Goal: Task Accomplishment & Management: Manage account settings

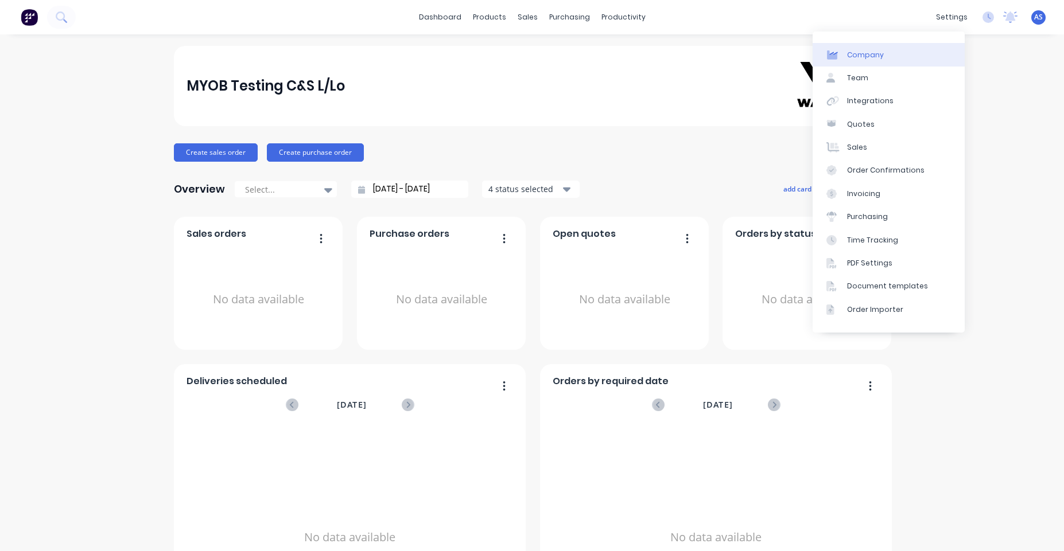
click at [894, 60] on link "Company" at bounding box center [888, 54] width 152 height 23
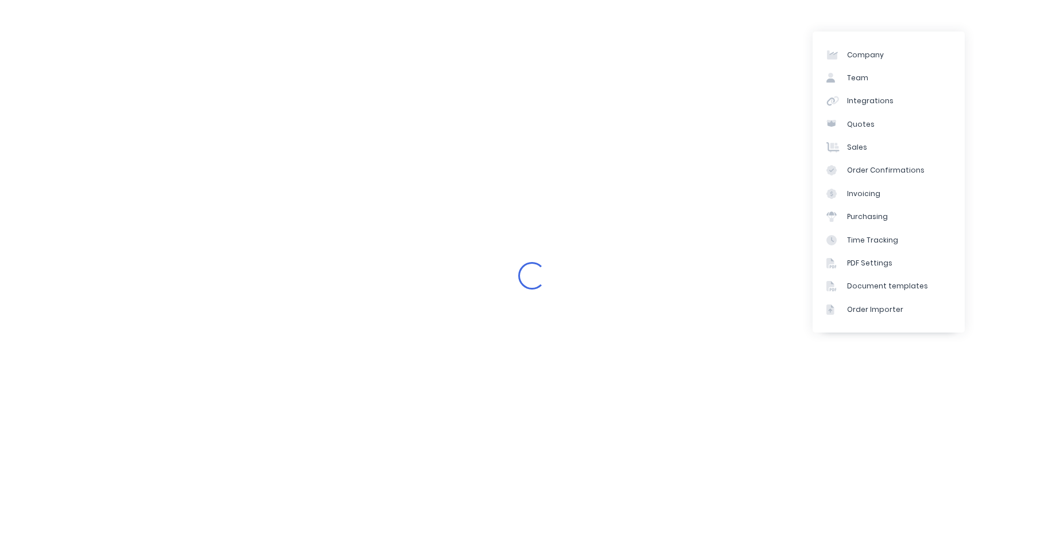
select select "AU"
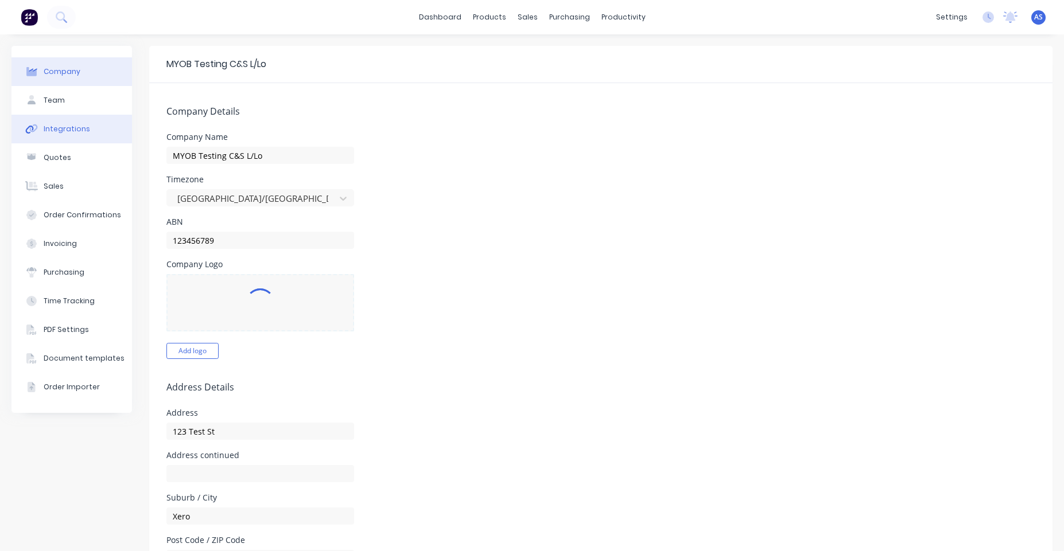
click at [81, 143] on button "Integrations" at bounding box center [71, 129] width 120 height 29
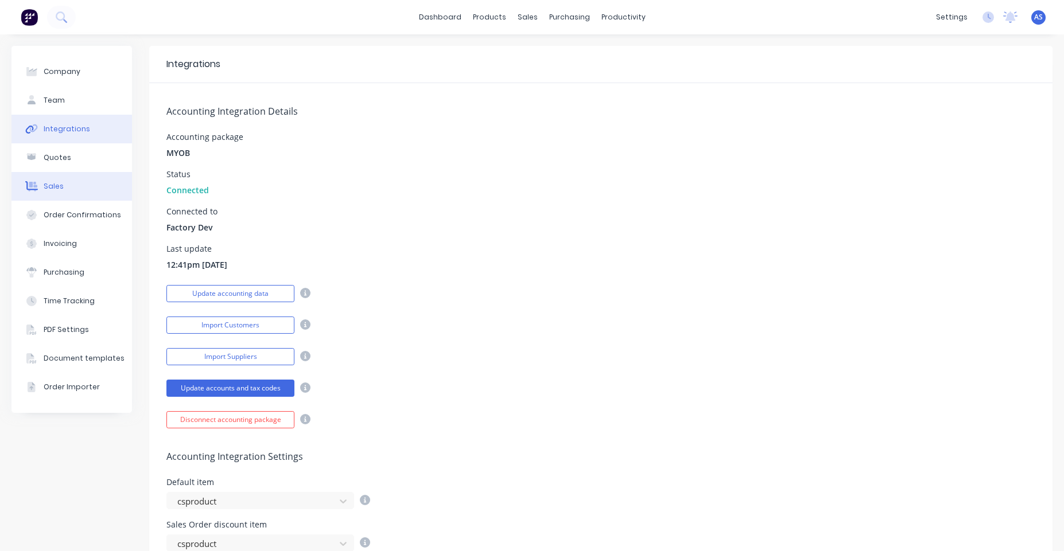
click at [83, 176] on button "Sales" at bounding box center [71, 186] width 120 height 29
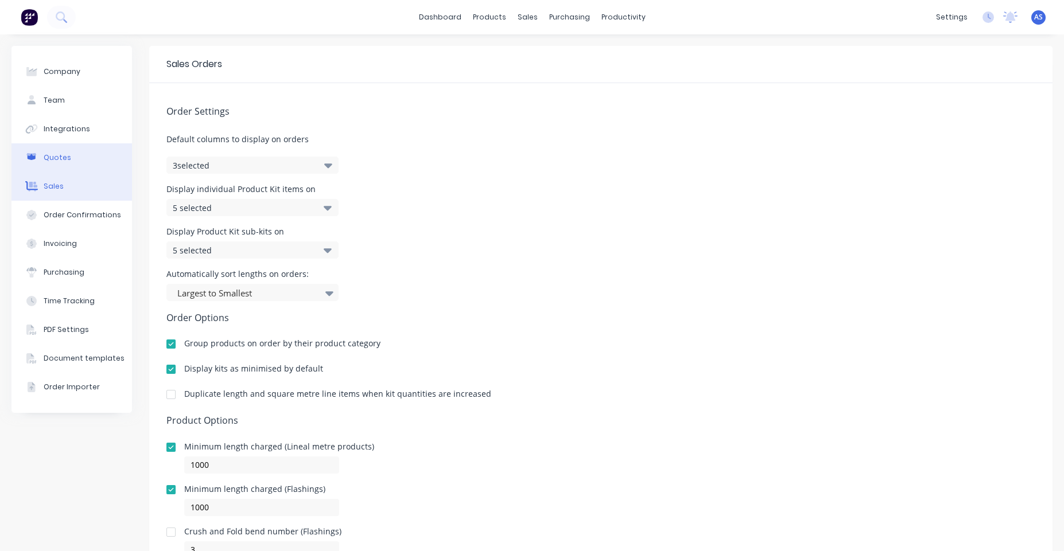
click at [83, 164] on button "Quotes" at bounding box center [71, 157] width 120 height 29
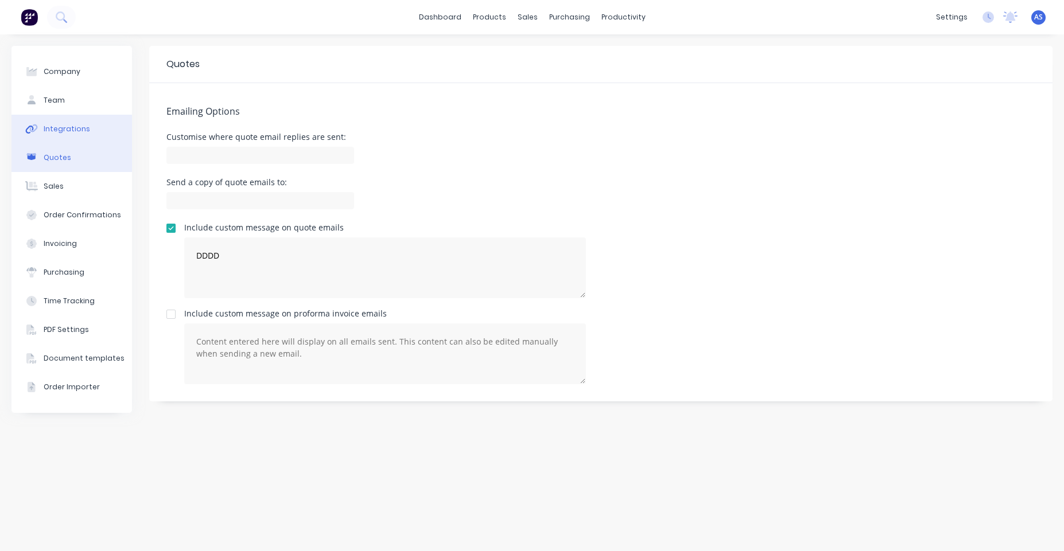
click at [88, 127] on button "Integrations" at bounding box center [71, 129] width 120 height 29
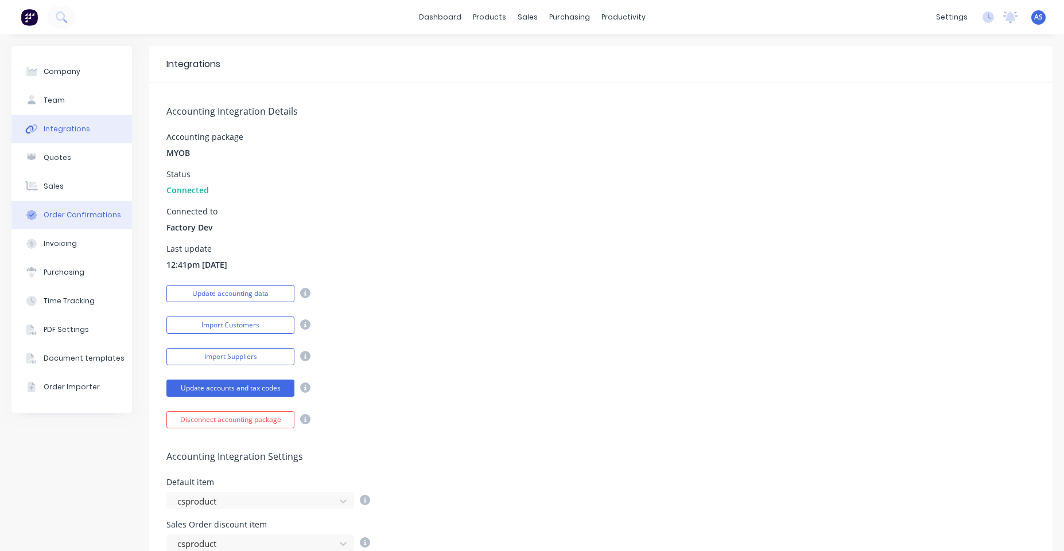
click at [104, 216] on div "Order Confirmations" at bounding box center [82, 215] width 77 height 10
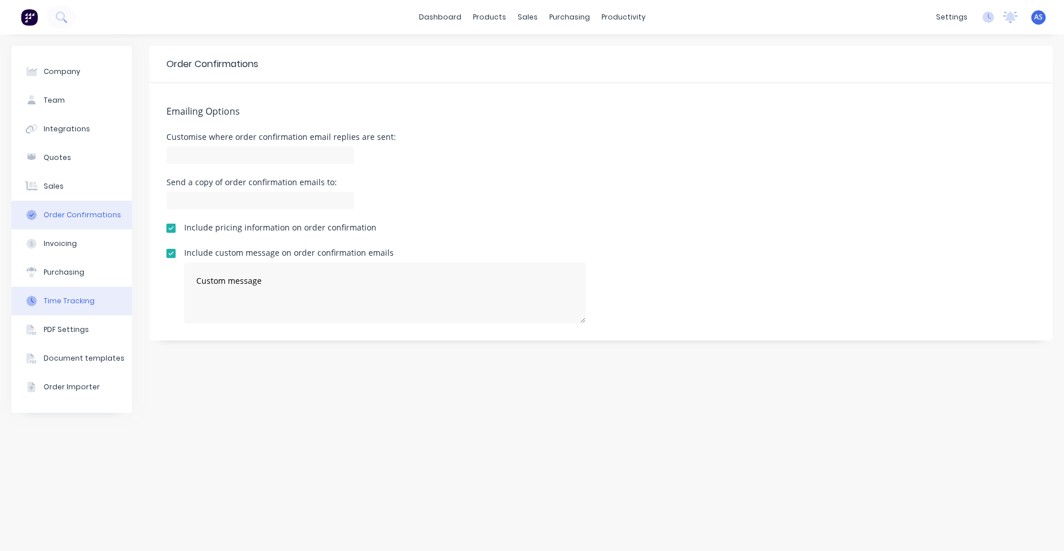
click at [96, 309] on button "Time Tracking" at bounding box center [71, 301] width 120 height 29
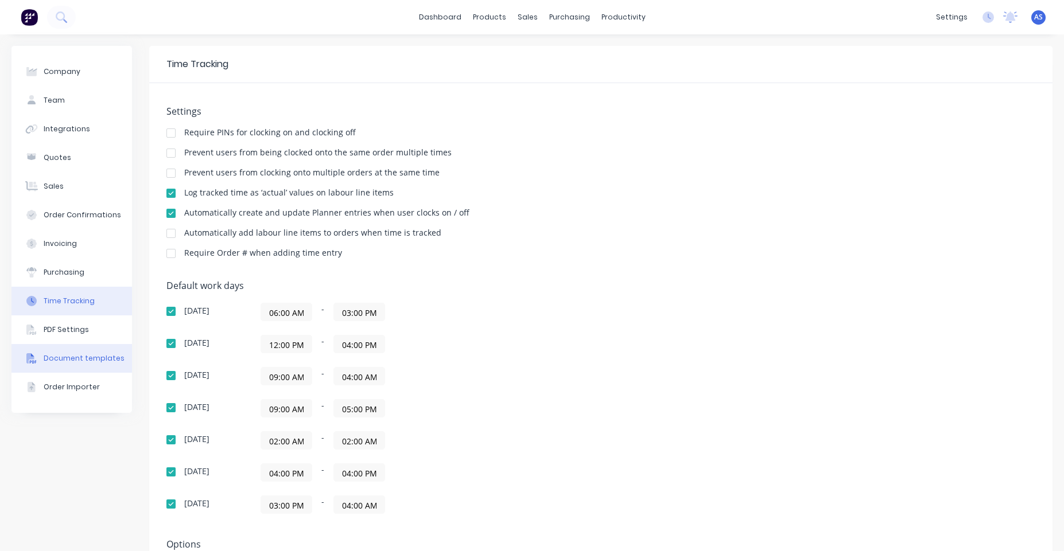
drag, startPoint x: 87, startPoint y: 364, endPoint x: 99, endPoint y: 349, distance: 19.2
click at [87, 361] on button "Document templates" at bounding box center [71, 358] width 120 height 29
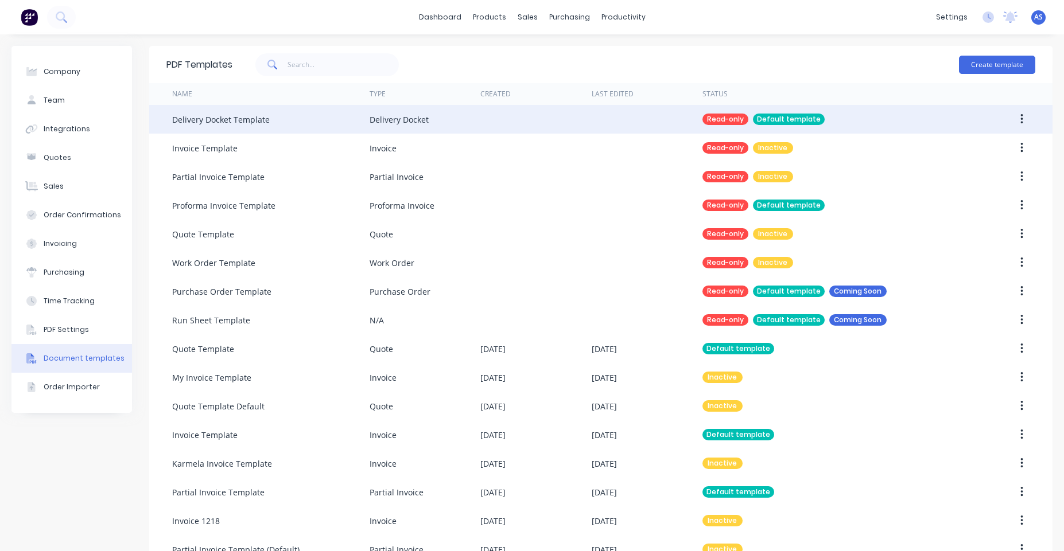
click at [1010, 124] on button "button" at bounding box center [1021, 119] width 27 height 21
click at [560, 116] on div at bounding box center [535, 119] width 111 height 29
click at [1015, 119] on button "button" at bounding box center [1021, 119] width 27 height 21
click at [815, 111] on div "Read-only Default template" at bounding box center [831, 119] width 259 height 29
click at [851, 121] on div "Read-only Default template" at bounding box center [831, 119] width 259 height 29
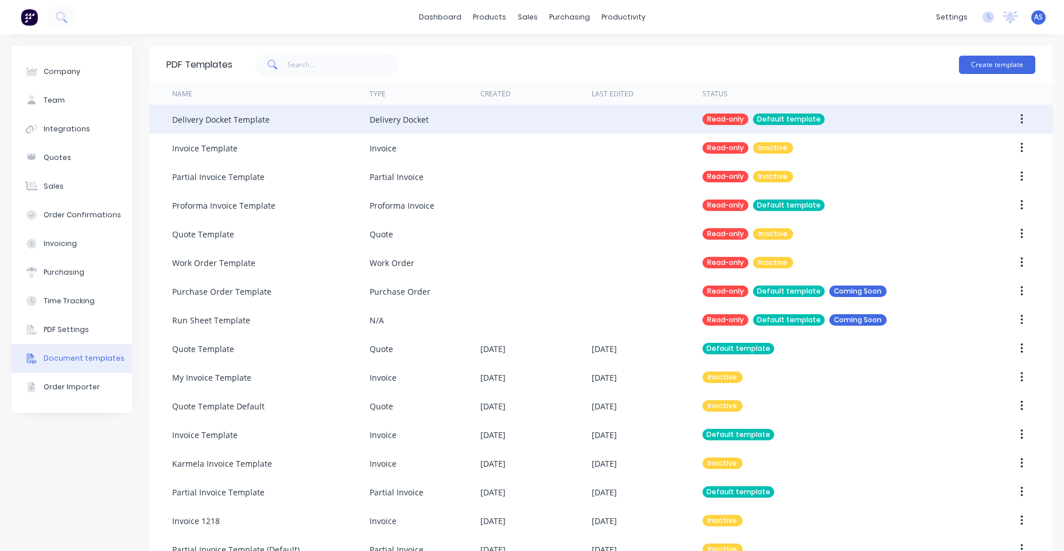
click at [1017, 114] on button "button" at bounding box center [1021, 119] width 27 height 21
click at [902, 121] on div "Read-only Default template" at bounding box center [831, 119] width 259 height 29
click at [1015, 120] on button "button" at bounding box center [1021, 119] width 27 height 21
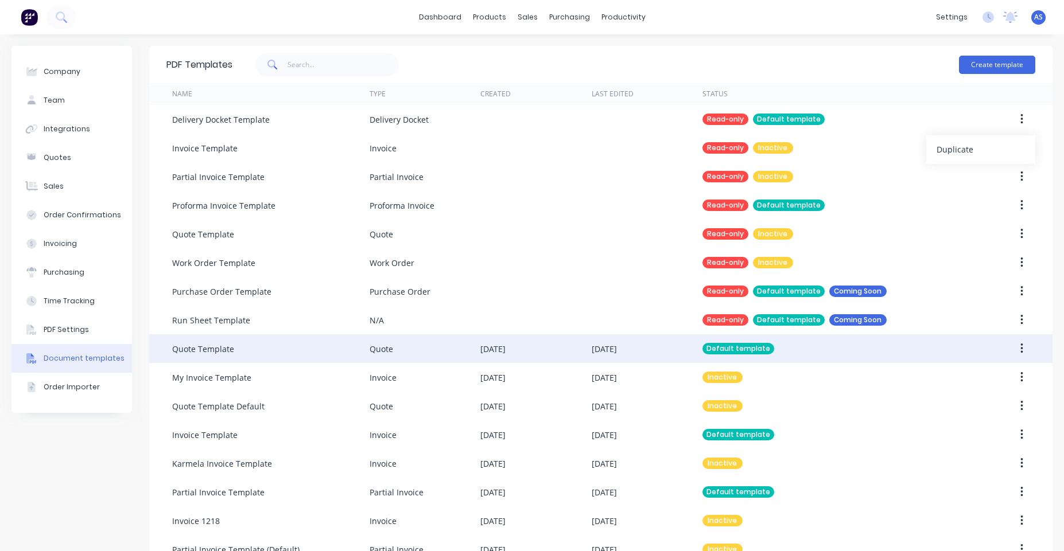
click at [1020, 348] on icon "button" at bounding box center [1021, 348] width 3 height 13
click at [793, 346] on div "Default template" at bounding box center [831, 348] width 259 height 29
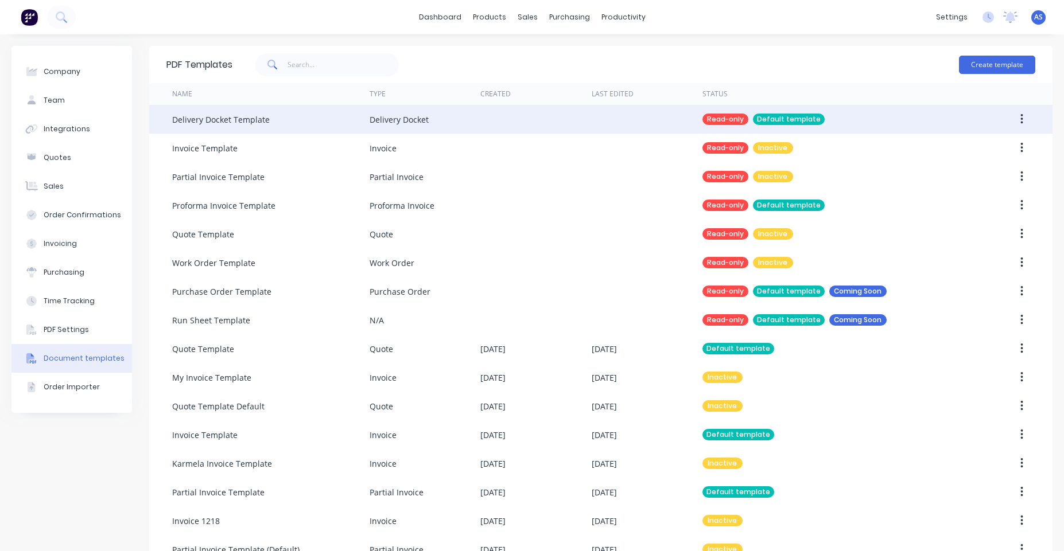
click at [1020, 115] on icon "button" at bounding box center [1021, 119] width 3 height 13
click at [987, 143] on div "Duplicate" at bounding box center [980, 149] width 88 height 17
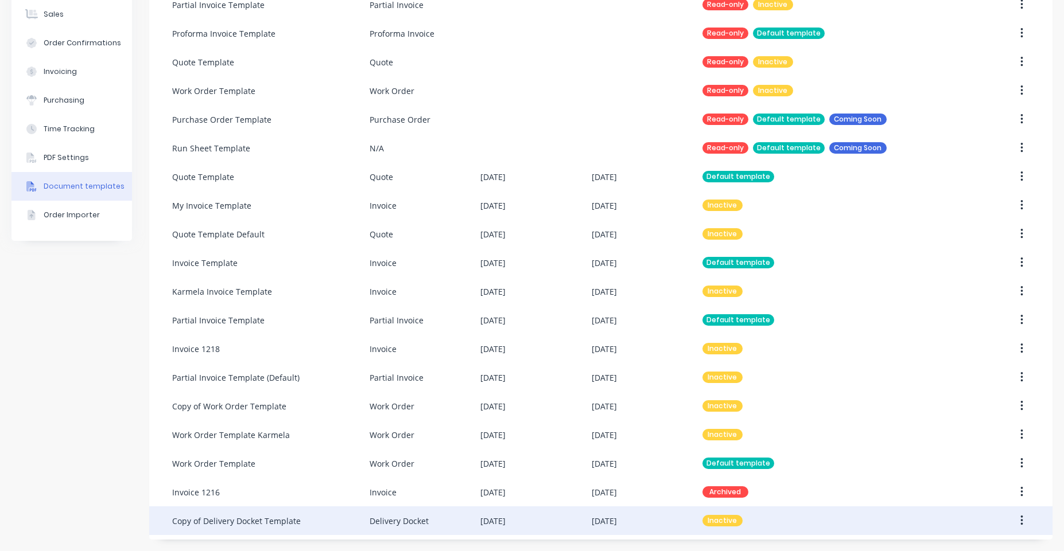
click at [1015, 517] on button "button" at bounding box center [1021, 521] width 27 height 21
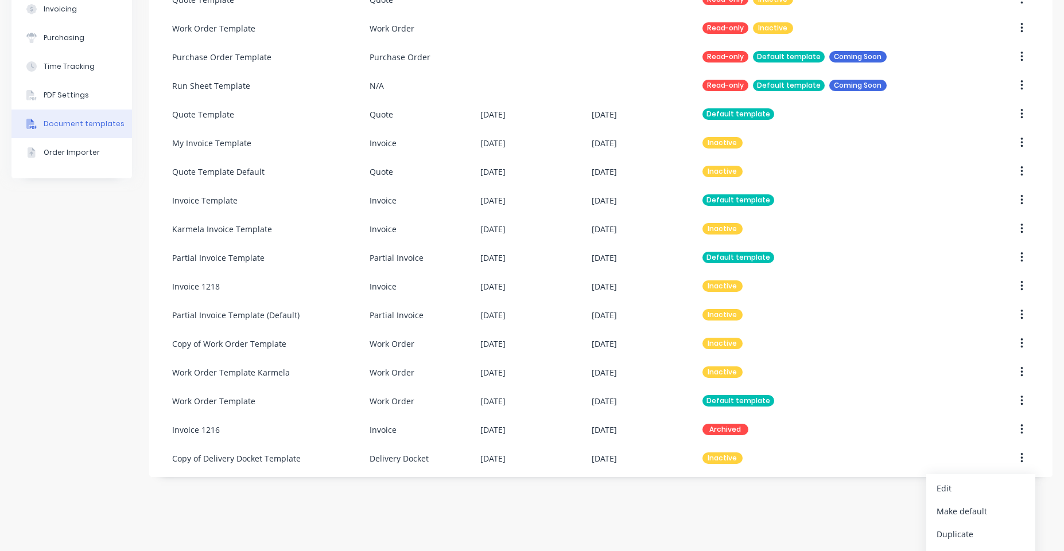
scroll to position [255, 0]
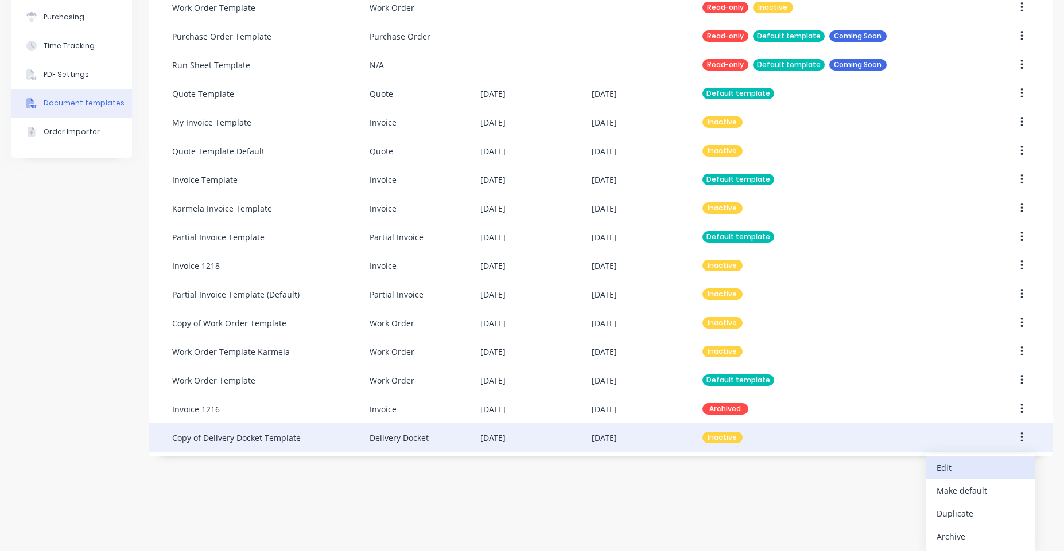
click at [937, 473] on div "Edit" at bounding box center [980, 468] width 88 height 17
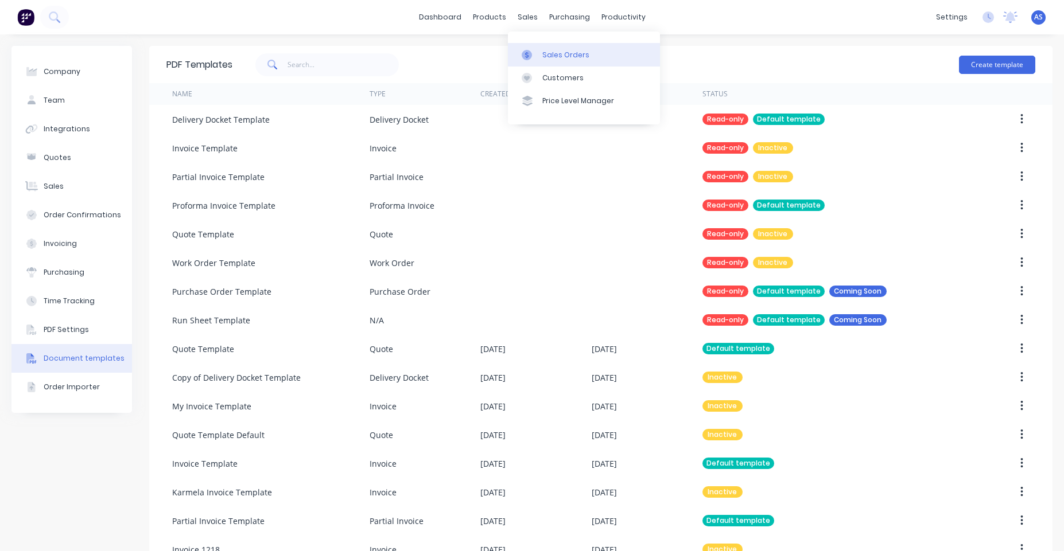
click at [527, 59] on icon at bounding box center [526, 55] width 10 height 10
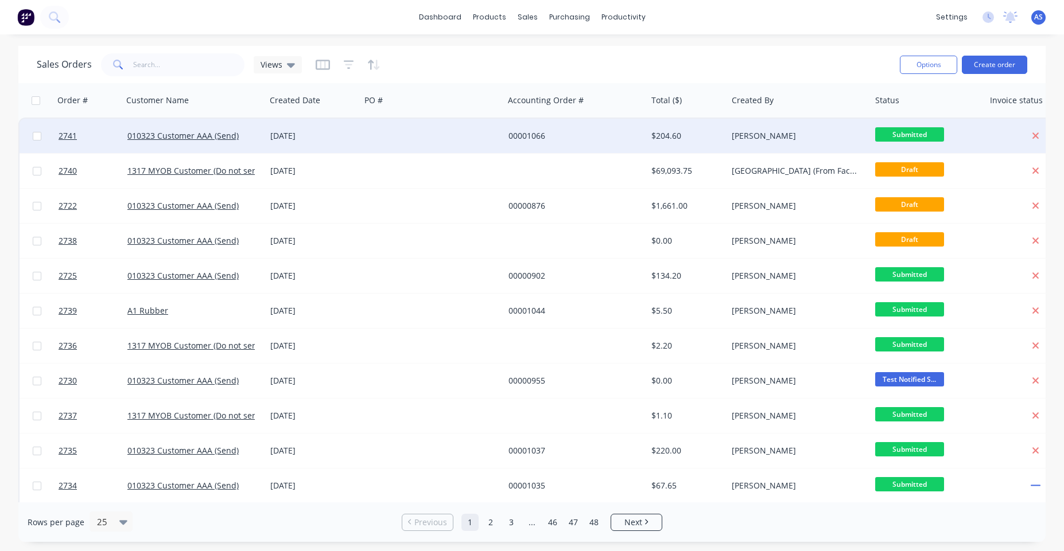
click at [657, 124] on div "$204.60" at bounding box center [687, 136] width 80 height 34
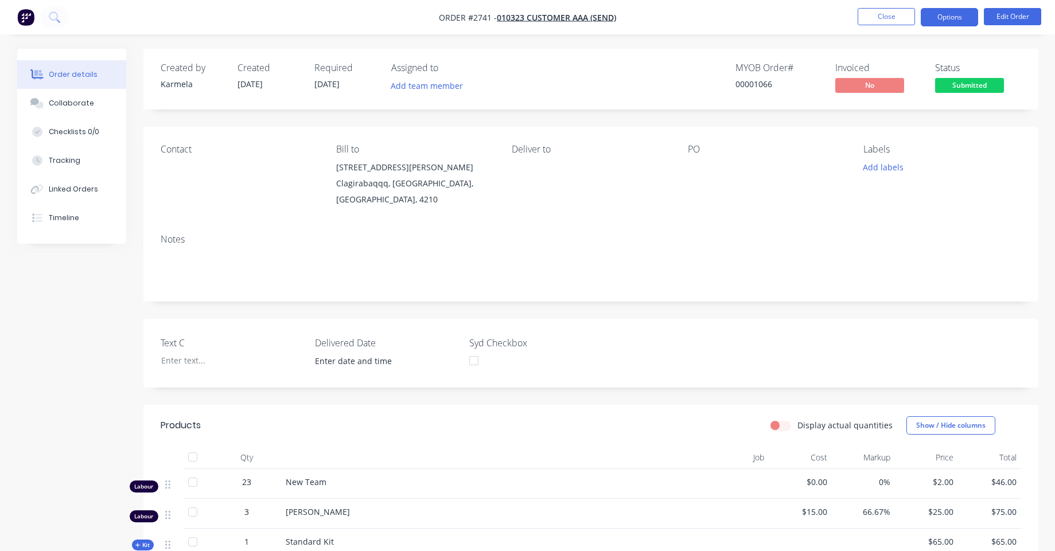
click at [948, 25] on button "Options" at bounding box center [949, 17] width 57 height 18
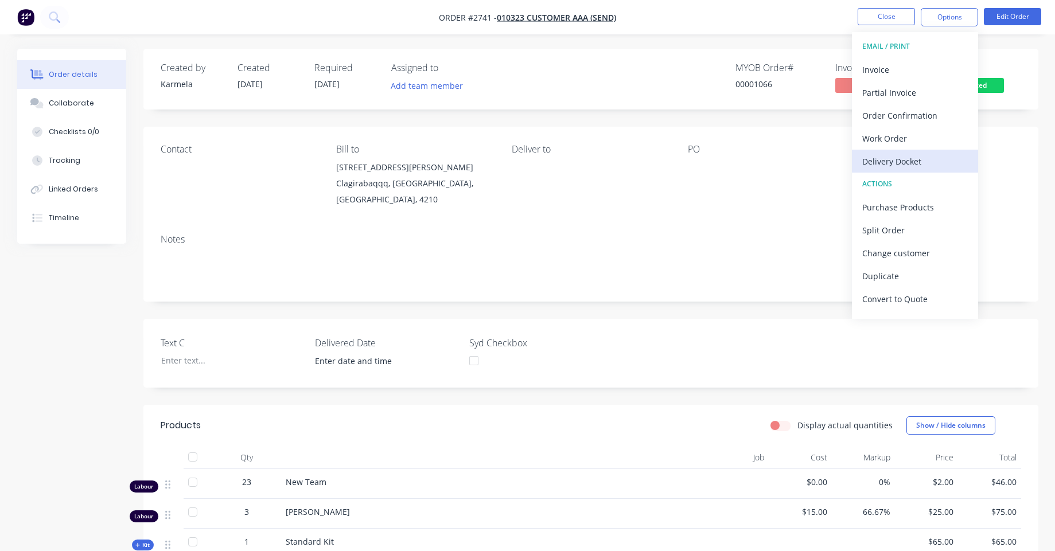
click at [927, 157] on div "Delivery Docket" at bounding box center [915, 161] width 106 height 17
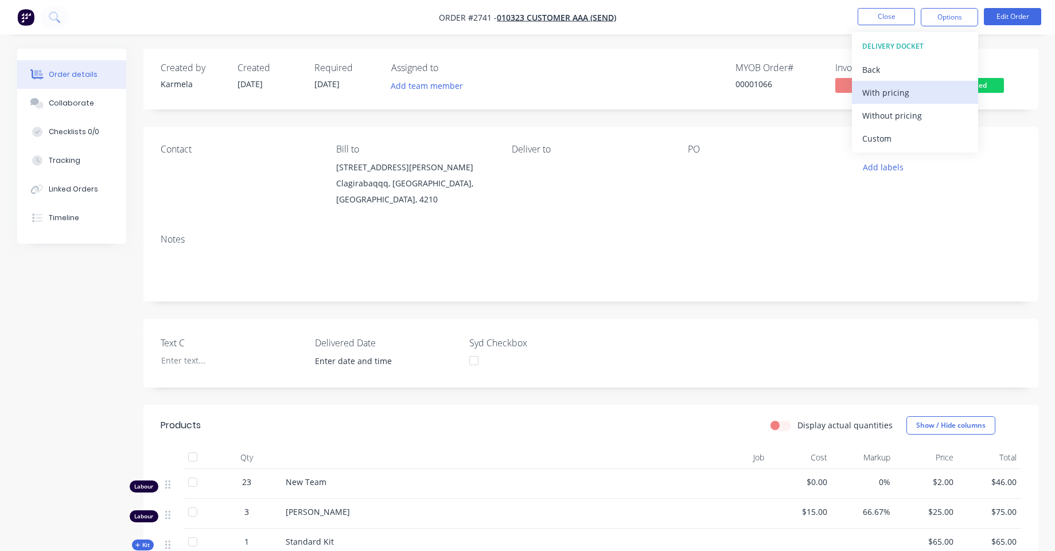
click at [923, 99] on div "With pricing" at bounding box center [915, 92] width 106 height 17
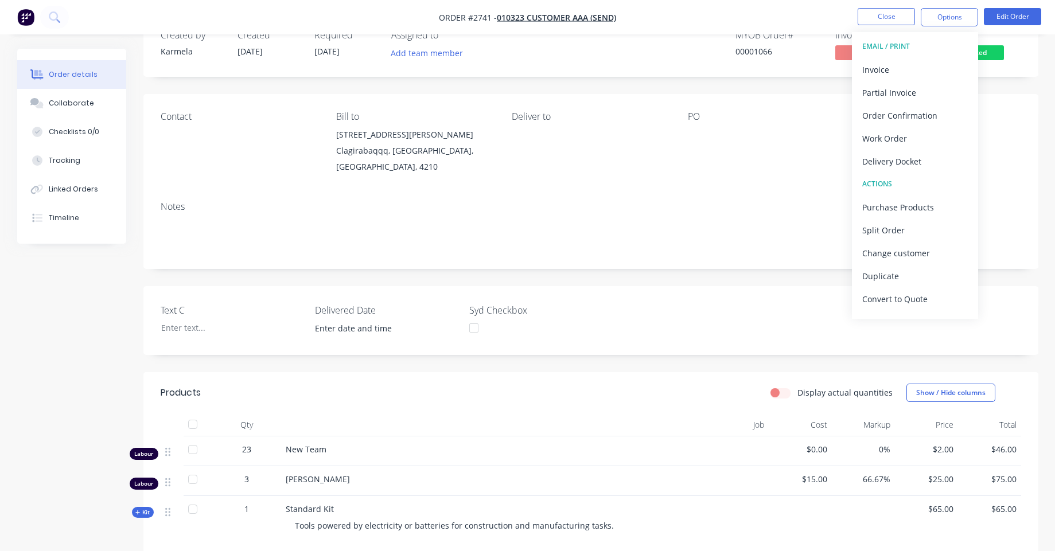
scroll to position [138, 0]
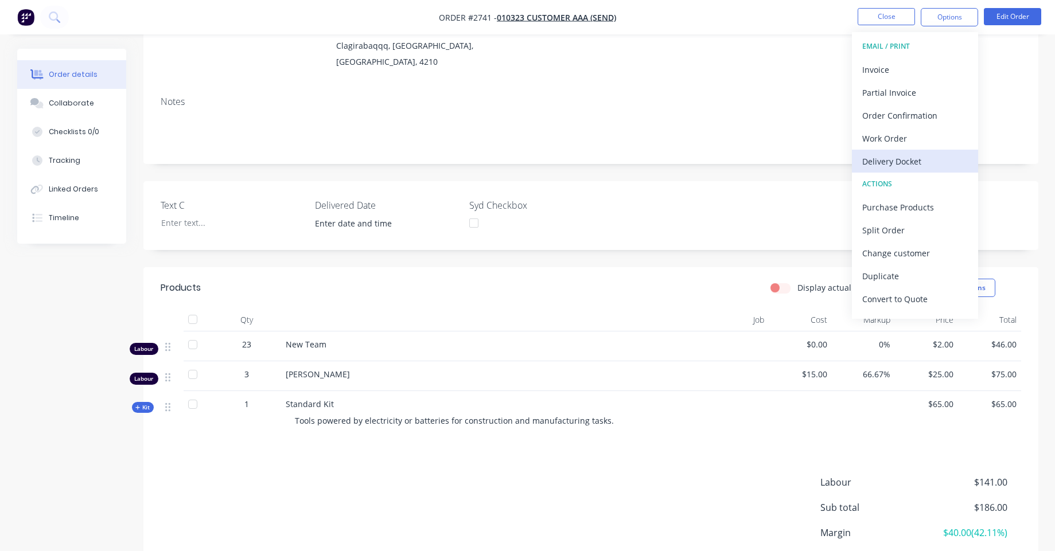
click at [910, 166] on div "Delivery Docket" at bounding box center [915, 161] width 106 height 17
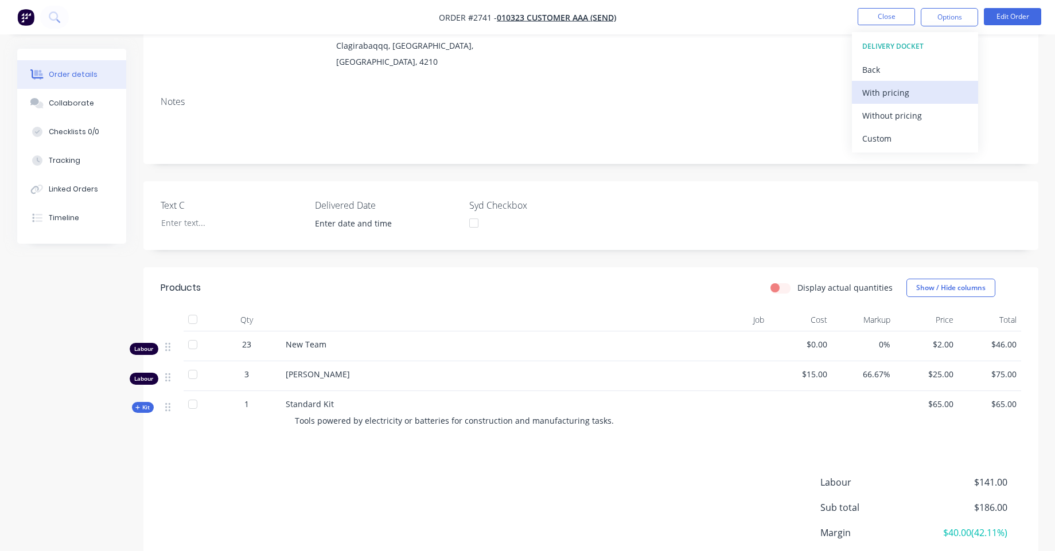
click at [904, 90] on div "With pricing" at bounding box center [915, 92] width 106 height 17
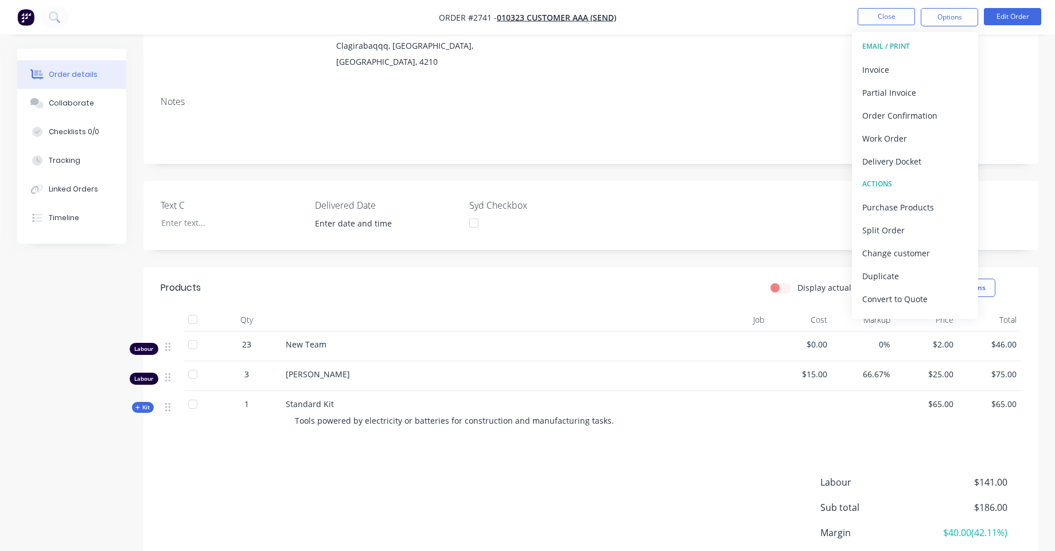
click at [1037, 167] on div "Created by Karmela Created 14/08/25 Required 14/08/25 Assigned to Add team memb…" at bounding box center [590, 268] width 895 height 715
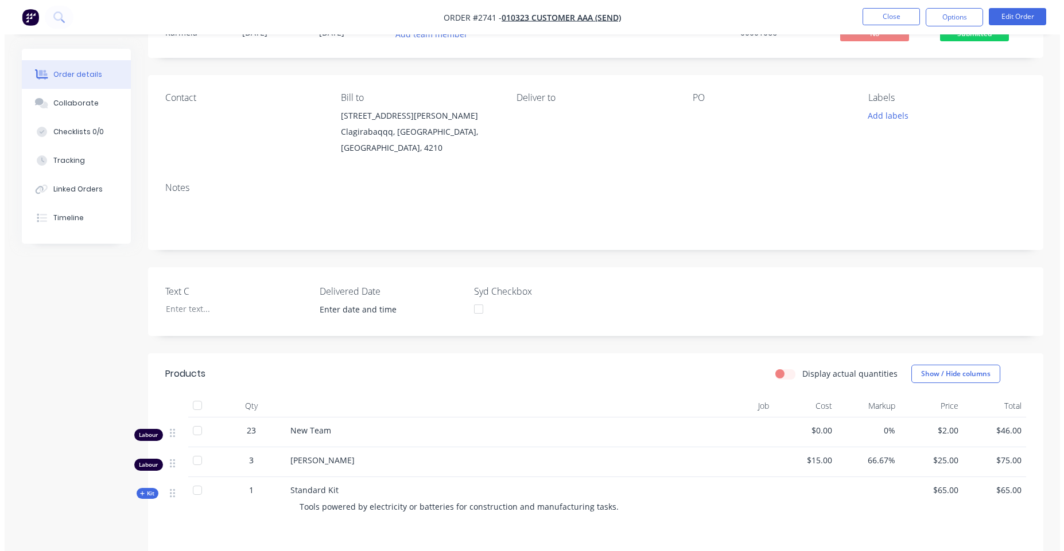
scroll to position [0, 0]
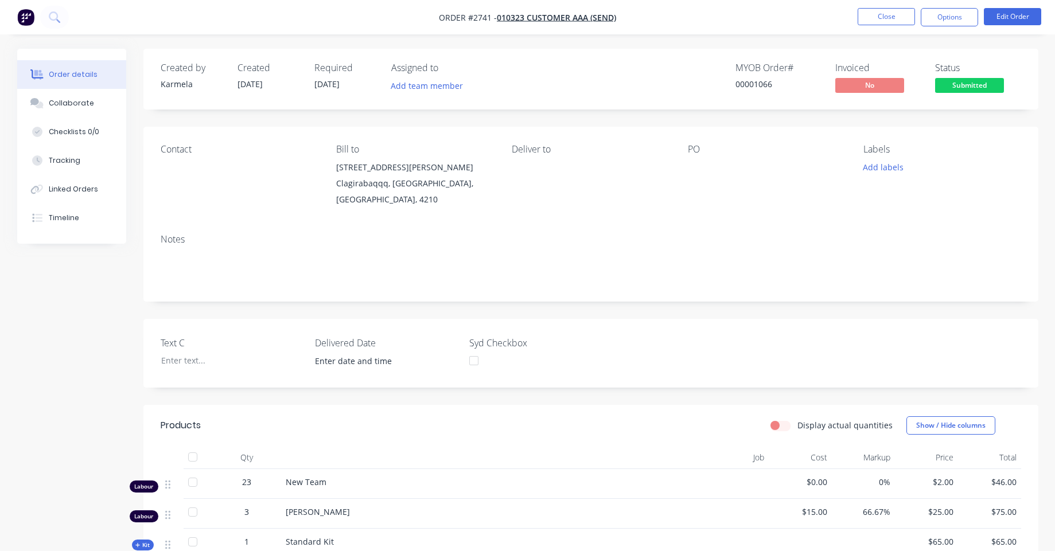
click at [28, 17] on img "button" at bounding box center [25, 17] width 17 height 17
